Goal: Navigation & Orientation: Find specific page/section

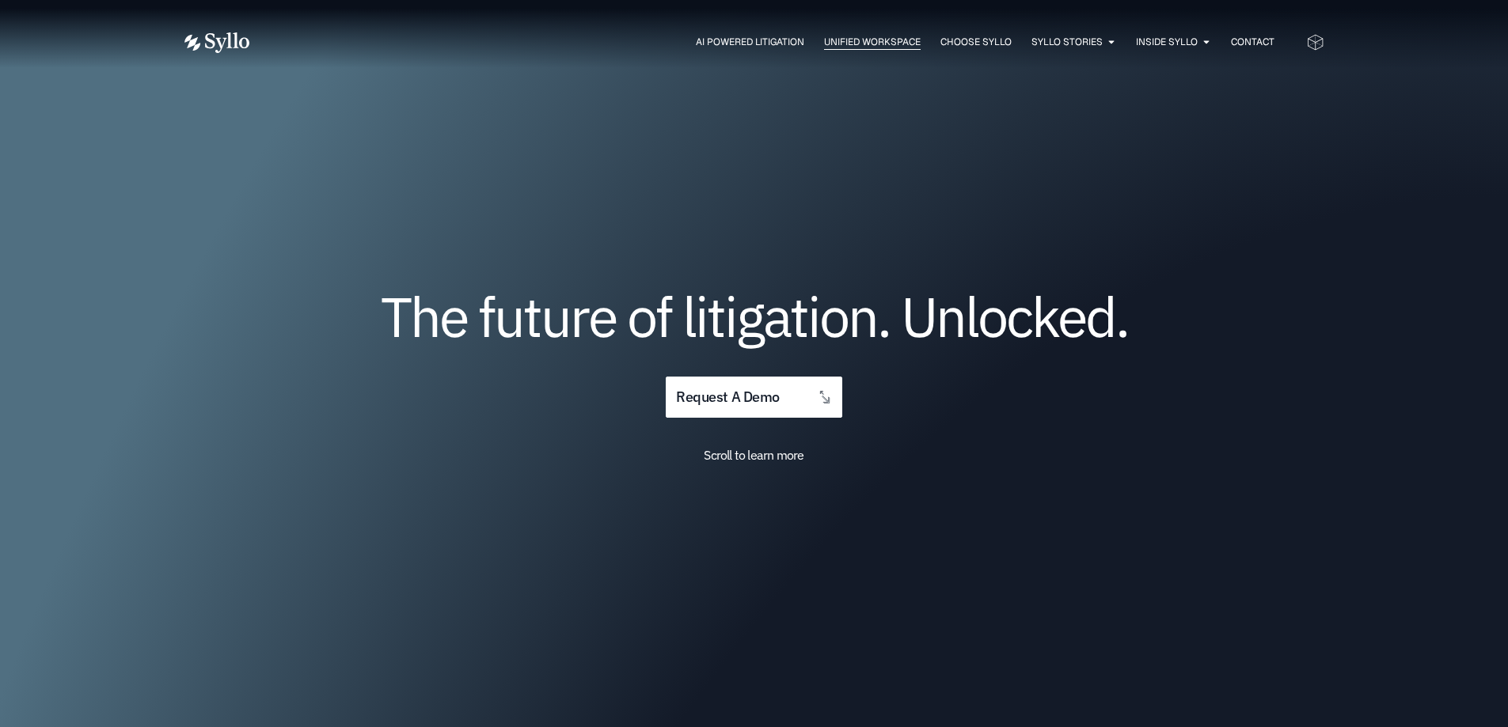
click at [891, 39] on span "Unified Workspace" at bounding box center [872, 42] width 97 height 14
